Goal: Entertainment & Leisure: Consume media (video, audio)

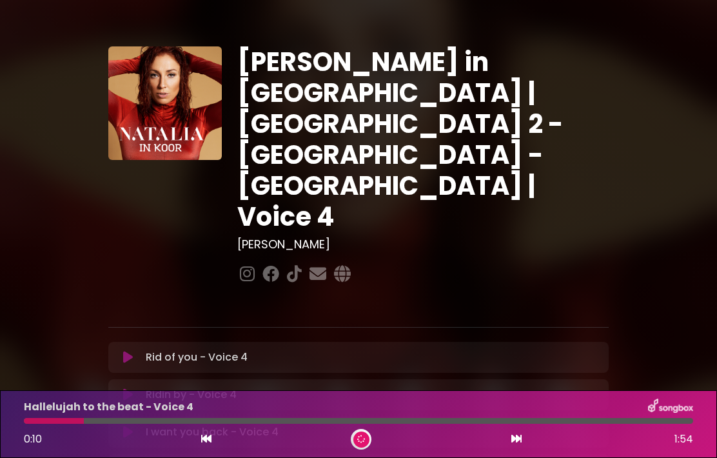
scroll to position [398, 0]
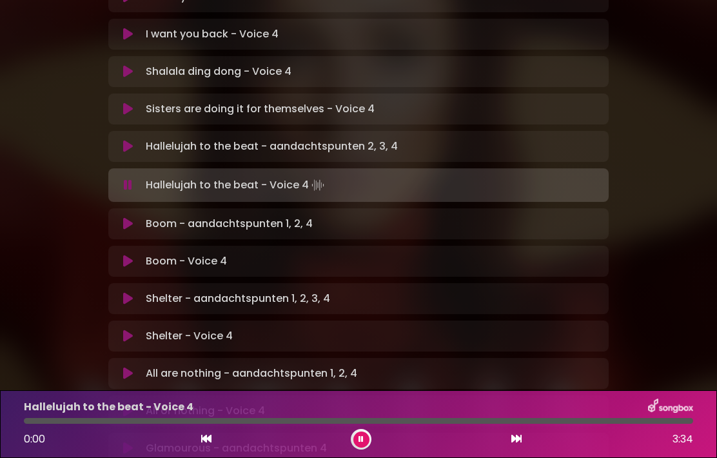
click at [511, 437] on icon at bounding box center [516, 438] width 10 height 10
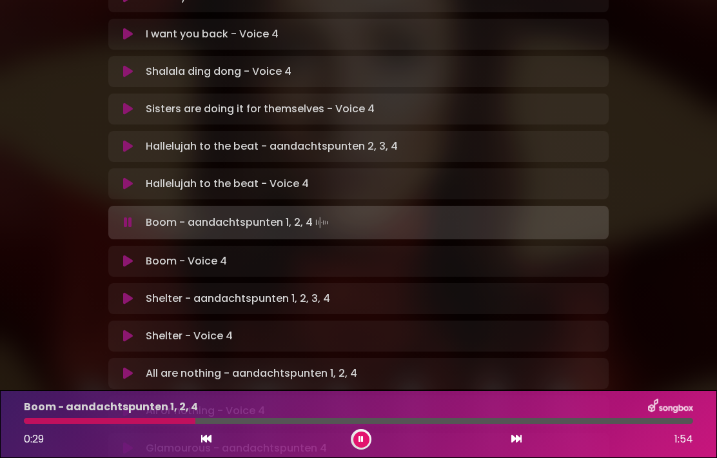
click at [367, 440] on button at bounding box center [361, 439] width 16 height 16
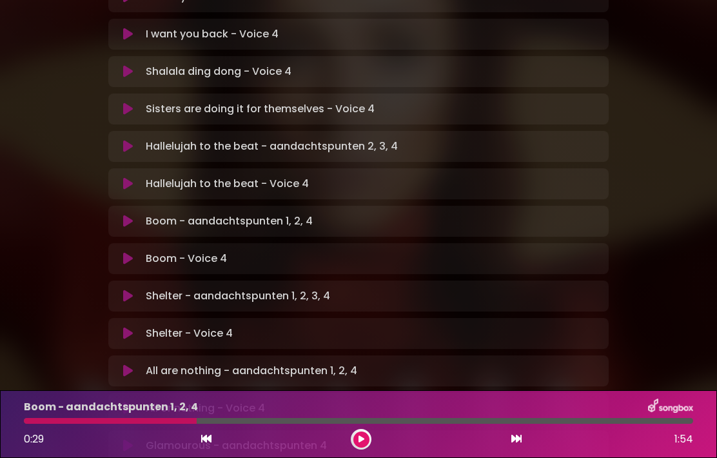
click at [362, 432] on button at bounding box center [361, 439] width 16 height 16
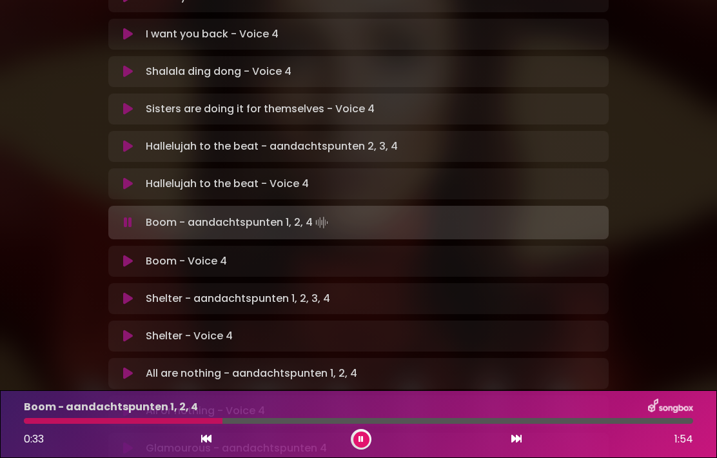
click at [358, 438] on button at bounding box center [361, 439] width 16 height 16
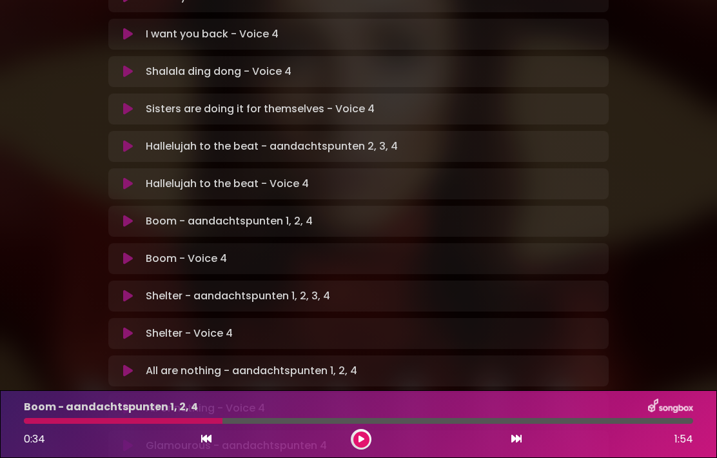
click at [208, 440] on icon at bounding box center [206, 438] width 10 height 10
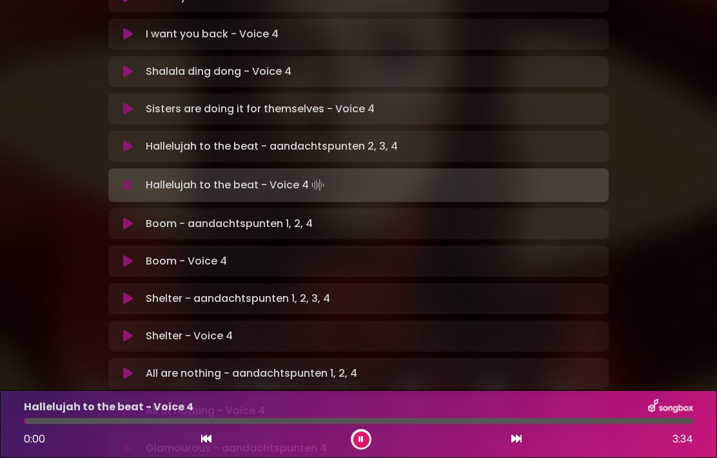
click at [516, 433] on button at bounding box center [517, 439] width 12 height 17
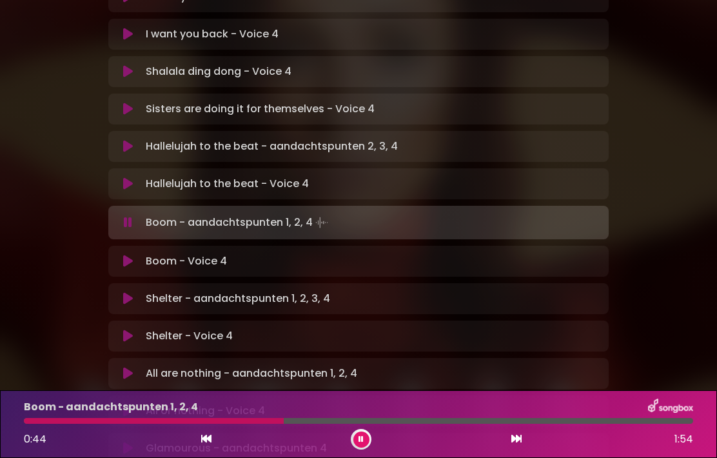
click at [368, 435] on button at bounding box center [361, 439] width 16 height 16
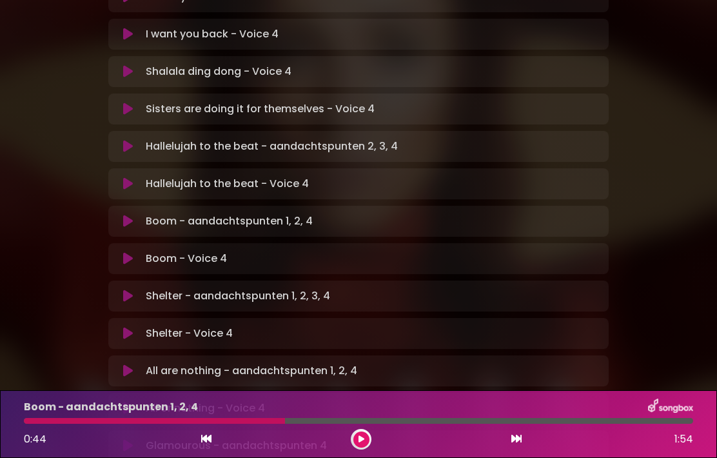
click at [372, 434] on div "0:44 1:54" at bounding box center [358, 439] width 685 height 21
click at [363, 435] on icon at bounding box center [362, 440] width 10 height 10
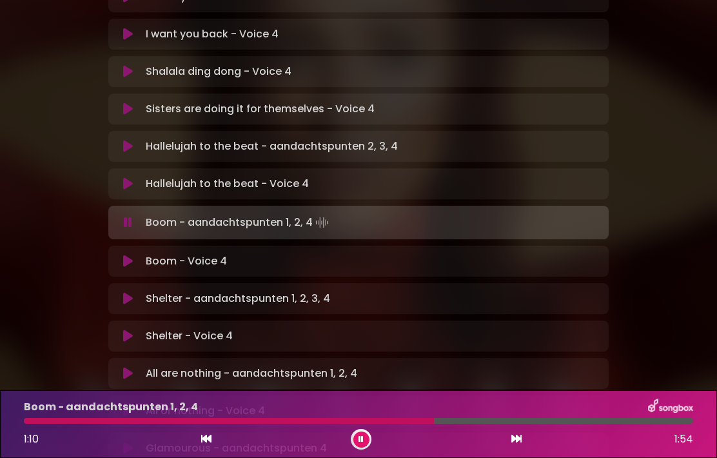
click at [362, 439] on icon at bounding box center [360, 439] width 5 height 8
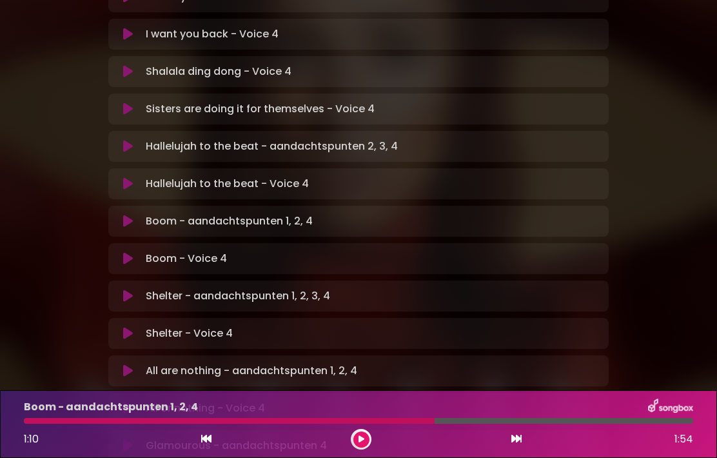
click at [369, 437] on button at bounding box center [361, 439] width 16 height 16
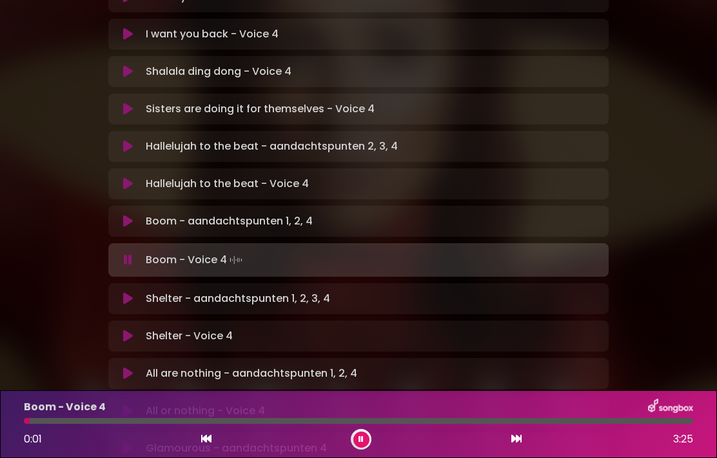
click at [202, 435] on icon at bounding box center [206, 438] width 10 height 10
click at [266, 291] on p "Shelter - aandachtspunten 1, 2, 3, 4 Loading Track..." at bounding box center [238, 298] width 184 height 15
click at [137, 292] on button at bounding box center [128, 298] width 24 height 13
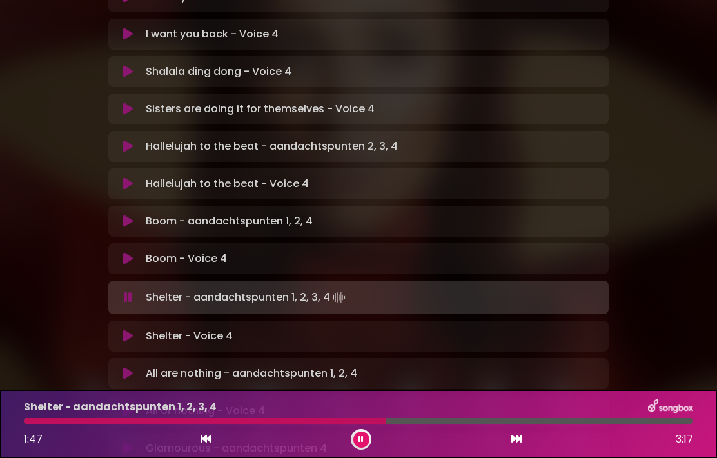
click at [214, 422] on div at bounding box center [205, 421] width 362 height 6
click at [205, 439] on icon at bounding box center [206, 438] width 10 height 10
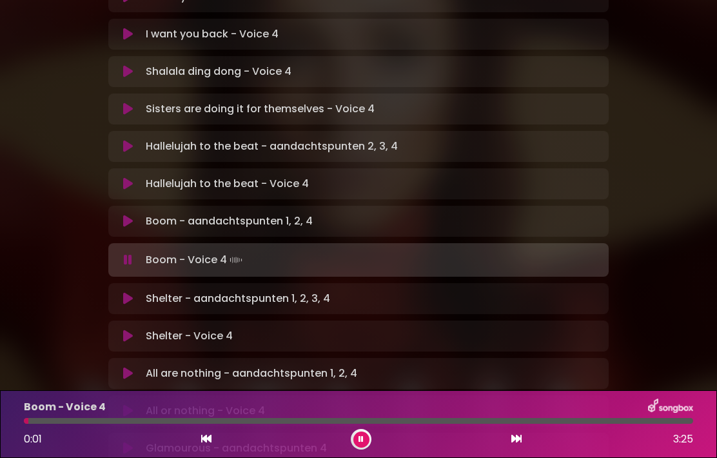
click at [289, 291] on p "Shelter - aandachtspunten 1, 2, 3, 4 Loading Track..." at bounding box center [238, 298] width 184 height 15
click at [249, 283] on div "Shelter - aandachtspunten 1, 2, 3, 4 Loading Track... Name Email" at bounding box center [358, 298] width 500 height 31
click at [240, 291] on p "Shelter - aandachtspunten 1, 2, 3, 4 Loading Track..." at bounding box center [238, 298] width 184 height 15
click at [129, 292] on icon at bounding box center [128, 298] width 10 height 13
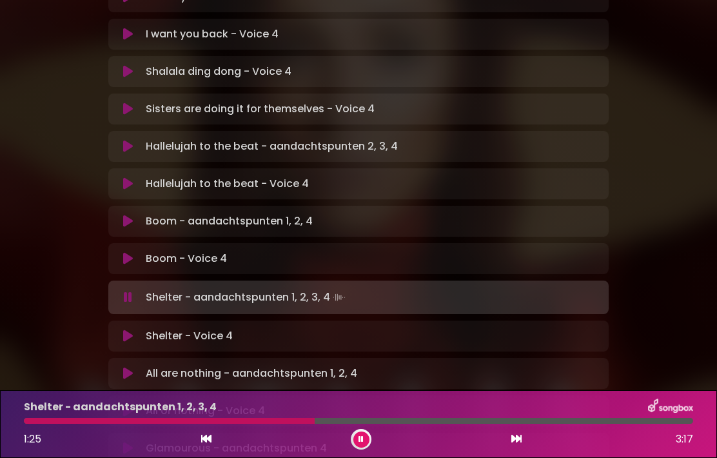
click at [211, 435] on icon at bounding box center [206, 438] width 10 height 10
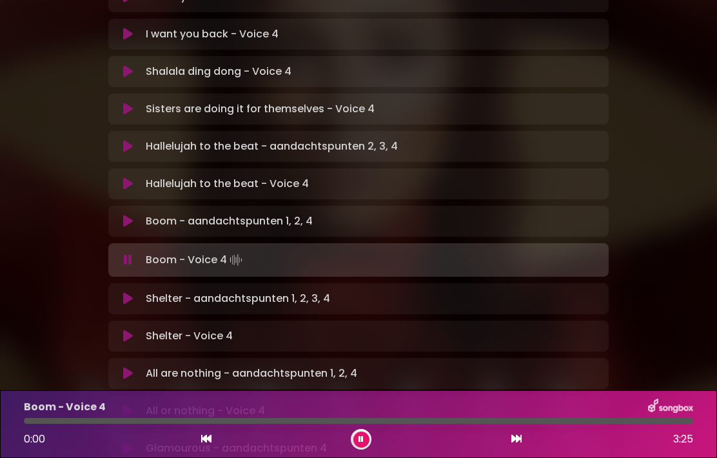
click at [521, 435] on icon at bounding box center [516, 438] width 10 height 10
